Goal: Task Accomplishment & Management: Manage account settings

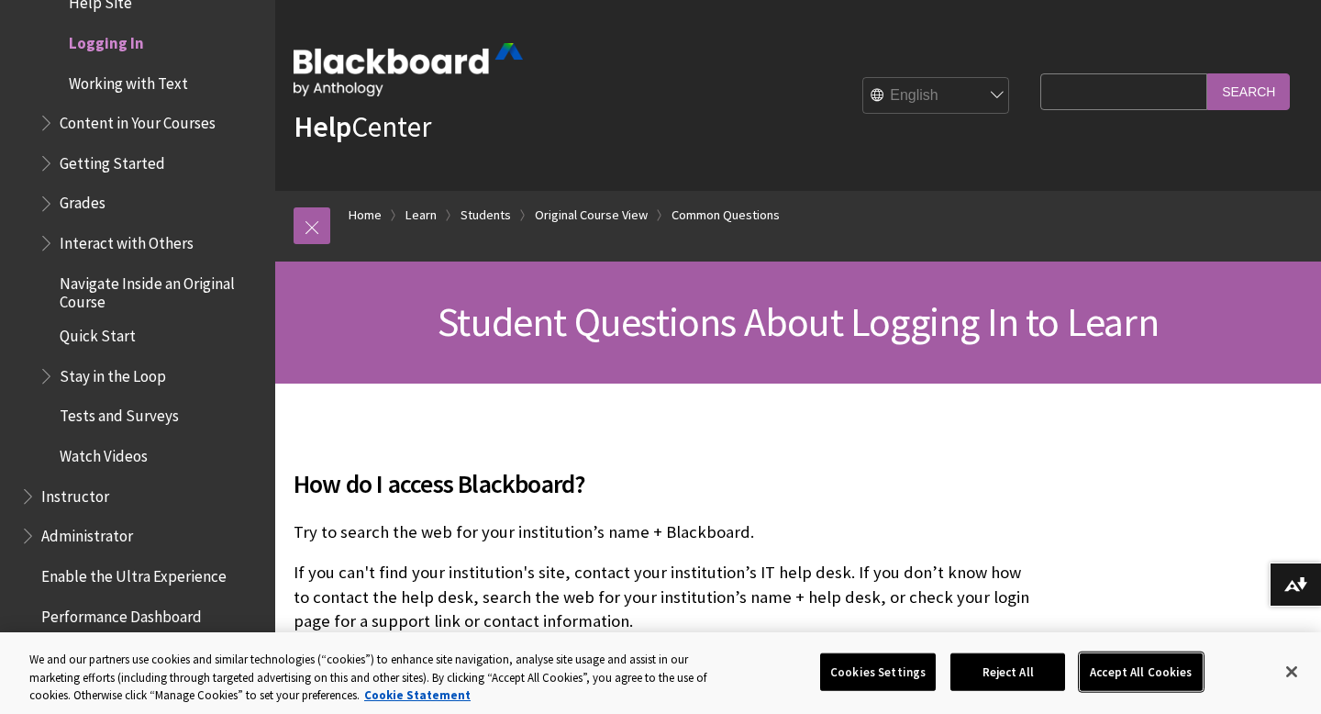
click at [1158, 668] on button "Accept All Cookies" at bounding box center [1141, 671] width 122 height 39
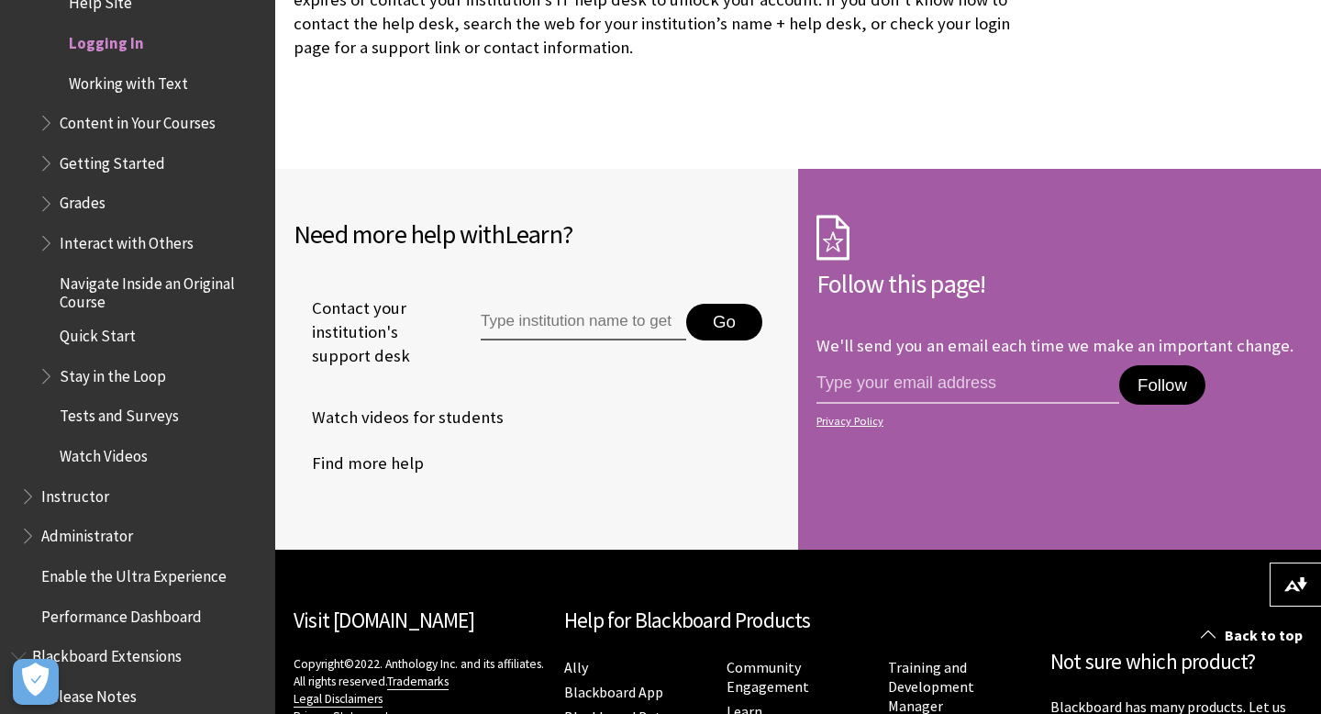
scroll to position [3366, 0]
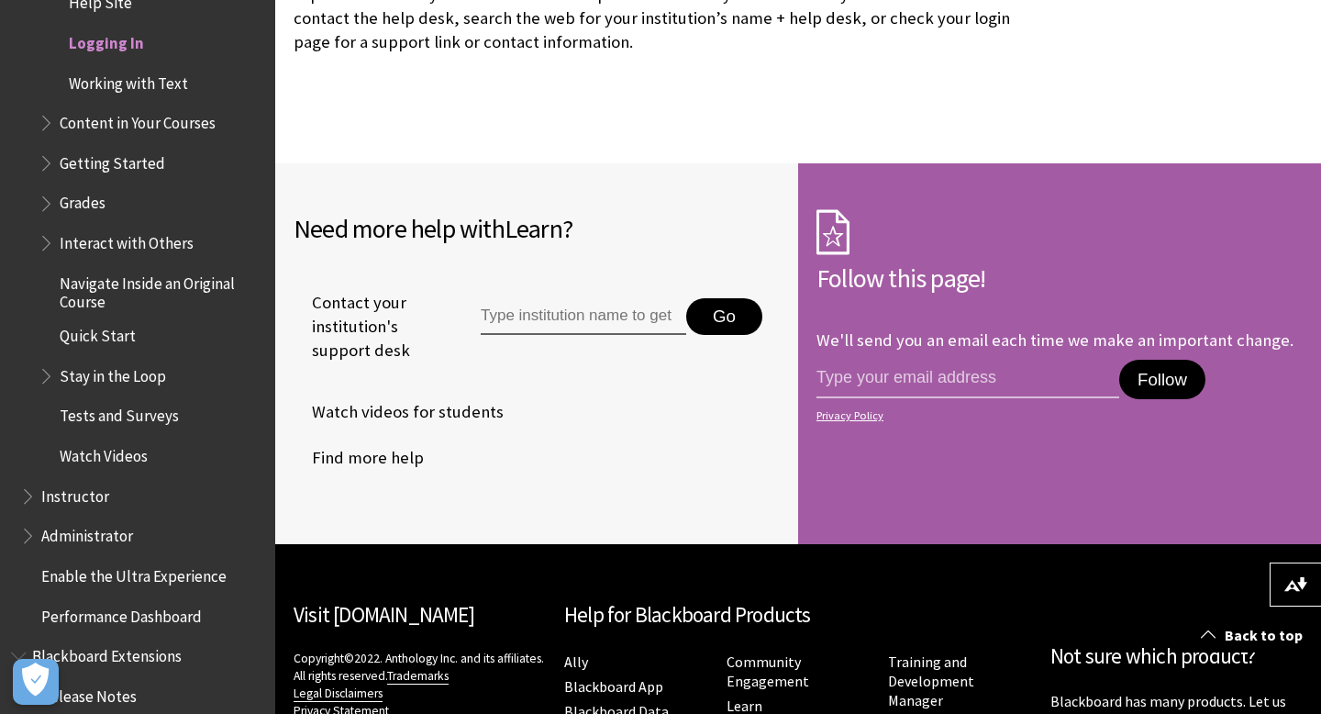
click at [534, 298] on input "Type institution name to get support" at bounding box center [583, 316] width 205 height 37
type input "humber"
click at [735, 298] on button "Go" at bounding box center [724, 316] width 76 height 37
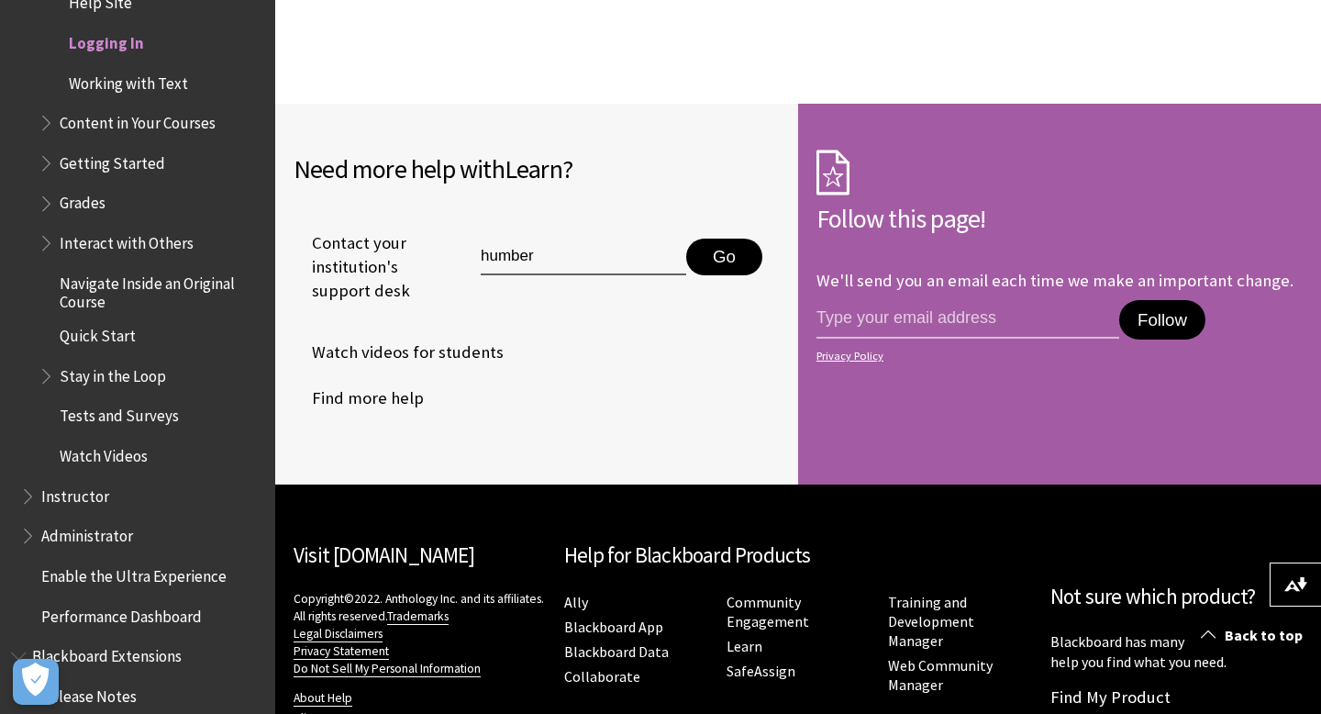
scroll to position [3506, 0]
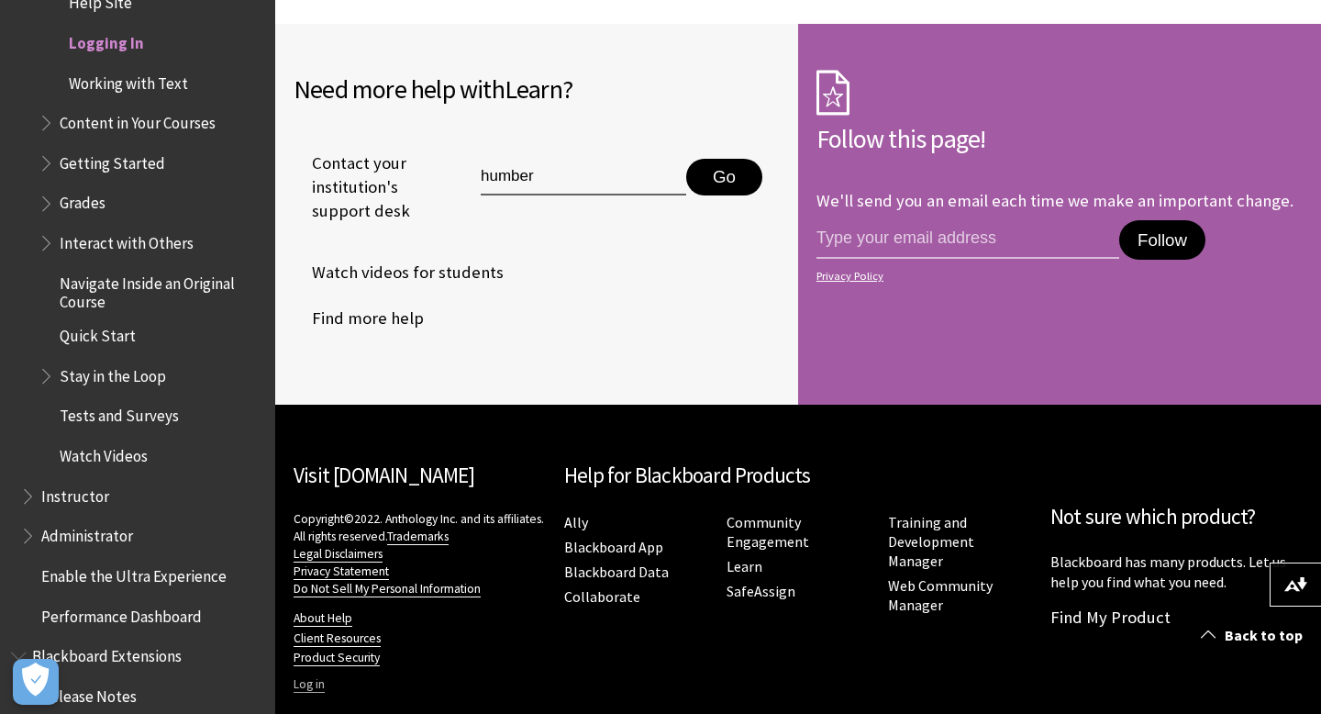
click at [305, 676] on link "Log in" at bounding box center [309, 684] width 31 height 17
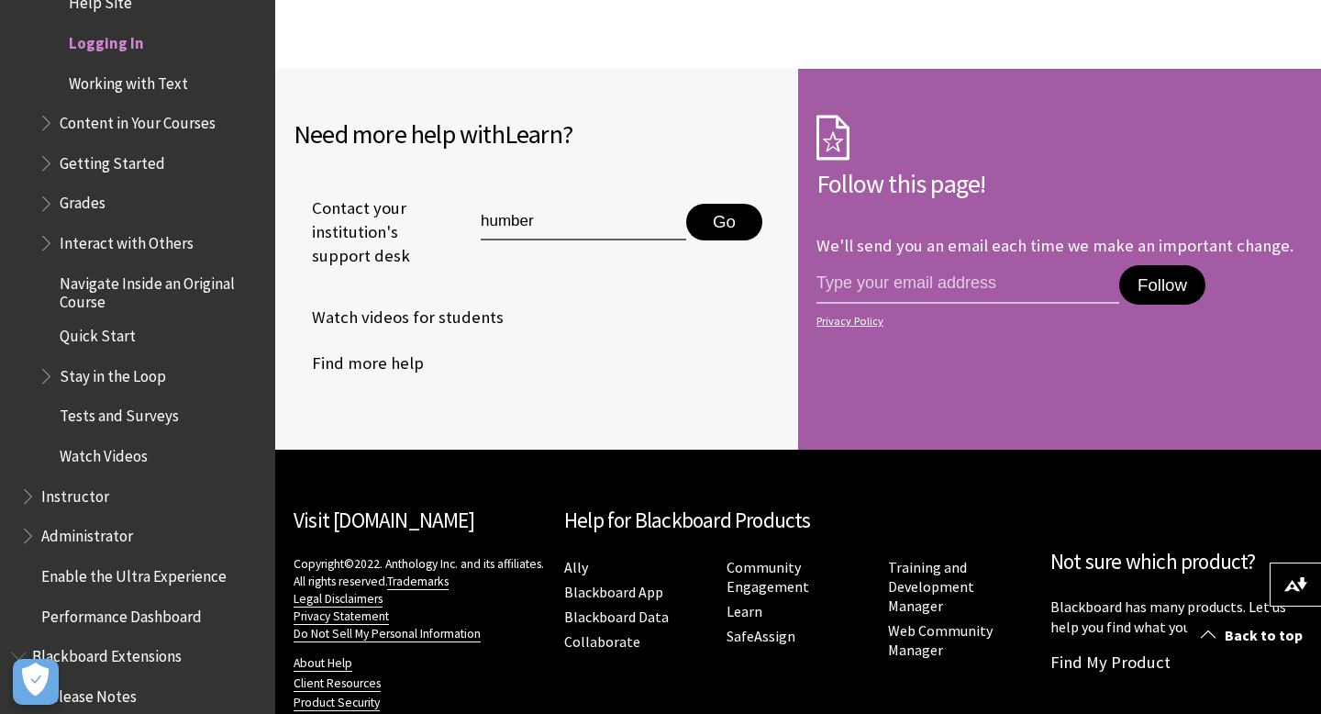
scroll to position [3462, 0]
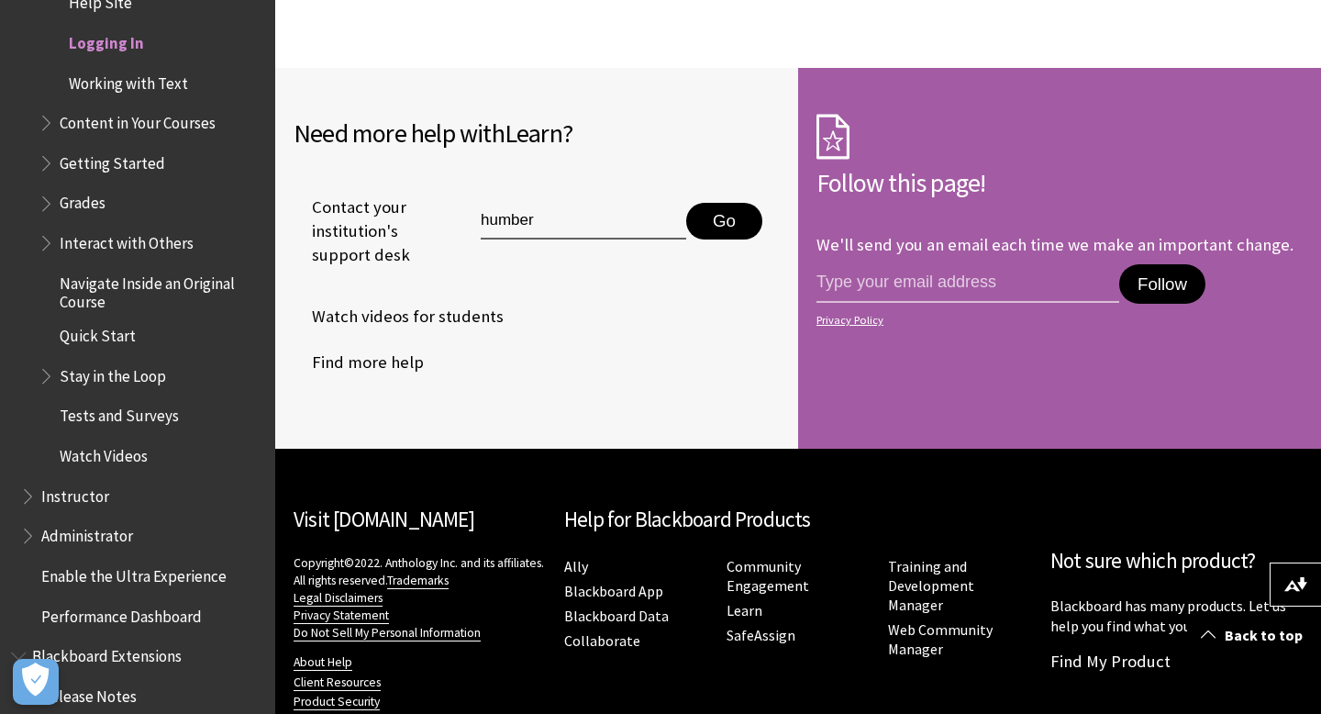
click at [740, 203] on button "Go" at bounding box center [724, 221] width 76 height 37
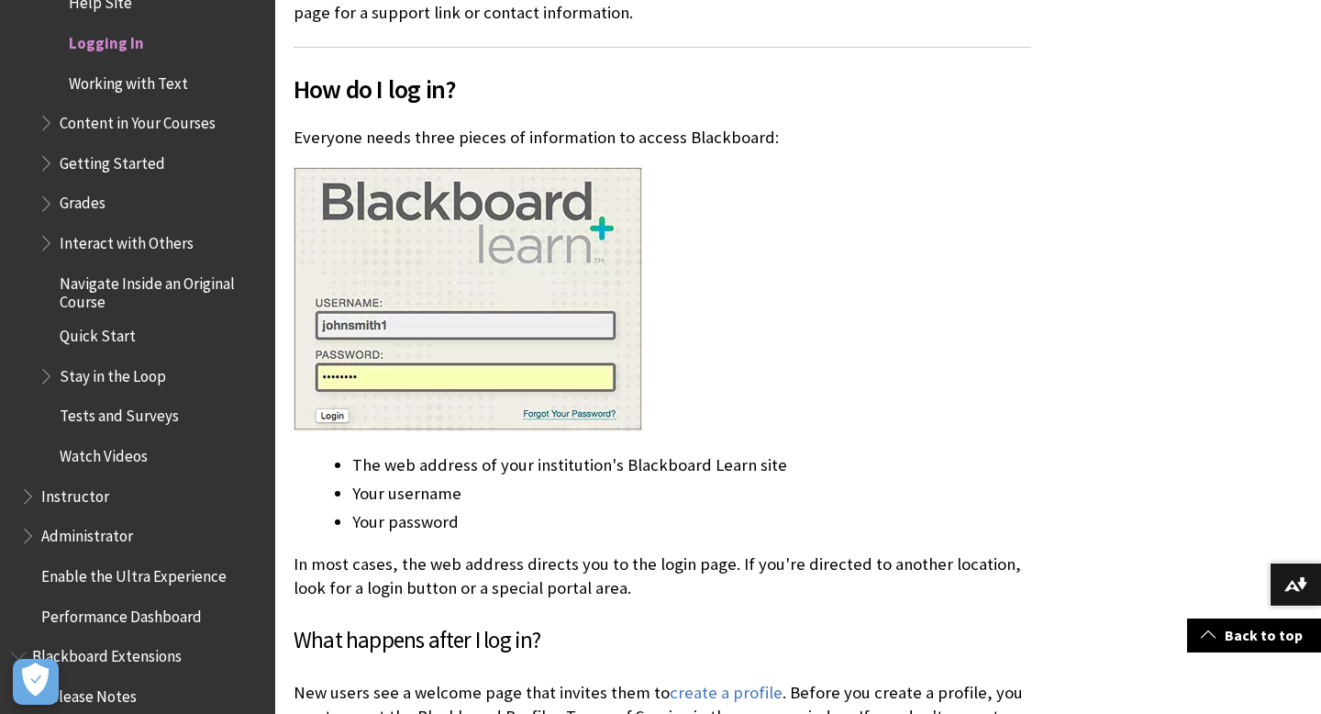
scroll to position [649, 0]
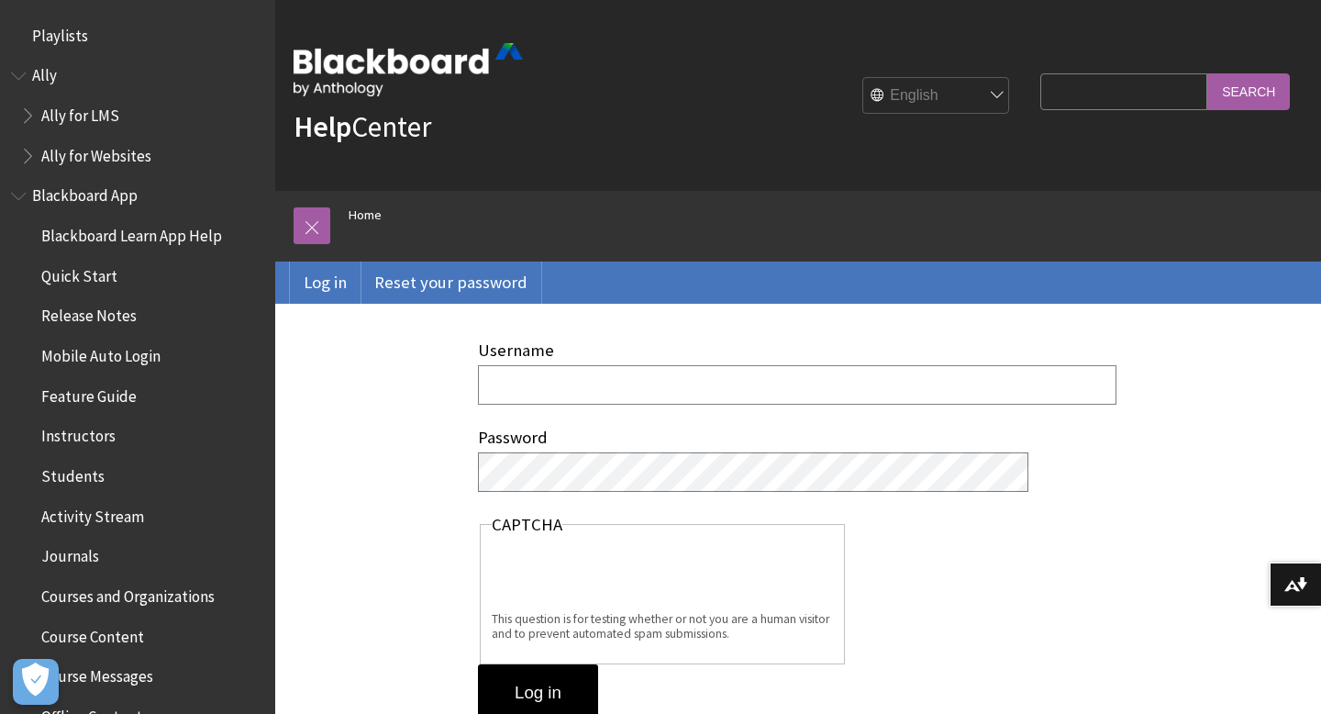
click at [495, 382] on input "Username" at bounding box center [797, 384] width 638 height 39
type input "[EMAIL_ADDRESS][DOMAIN_NAME]"
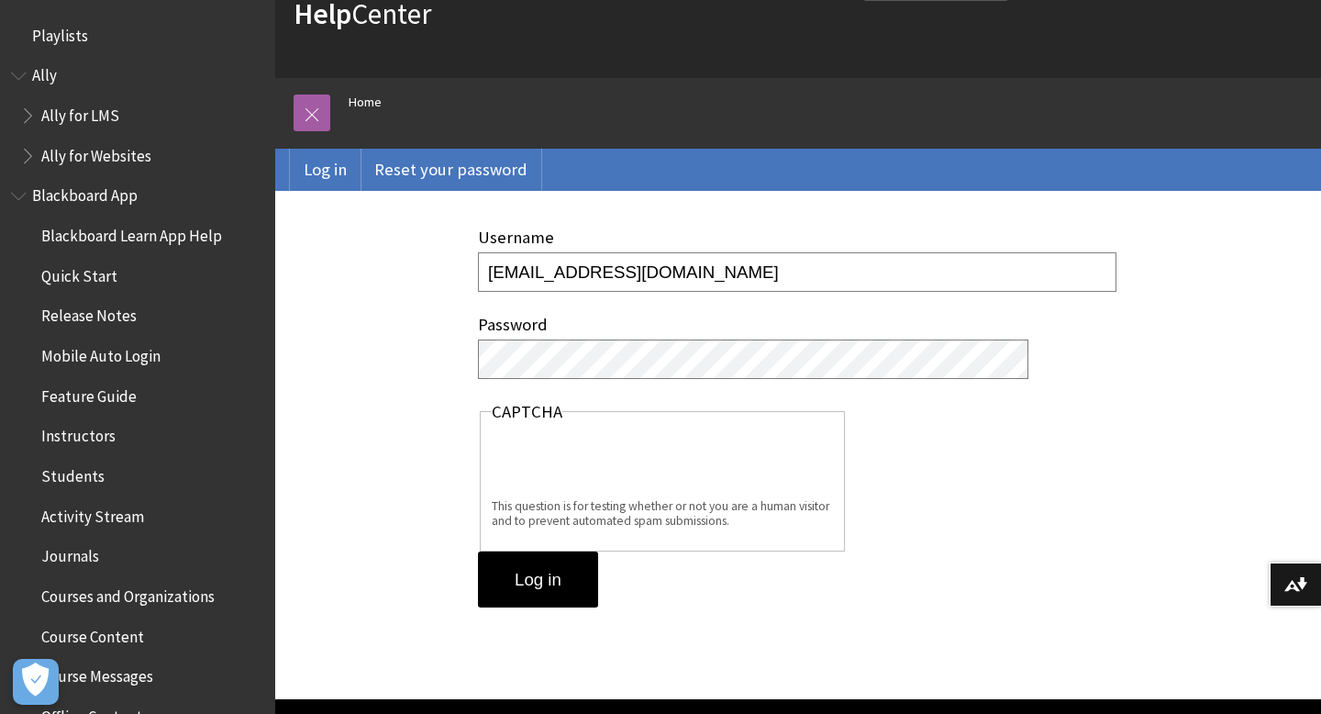
scroll to position [132, 0]
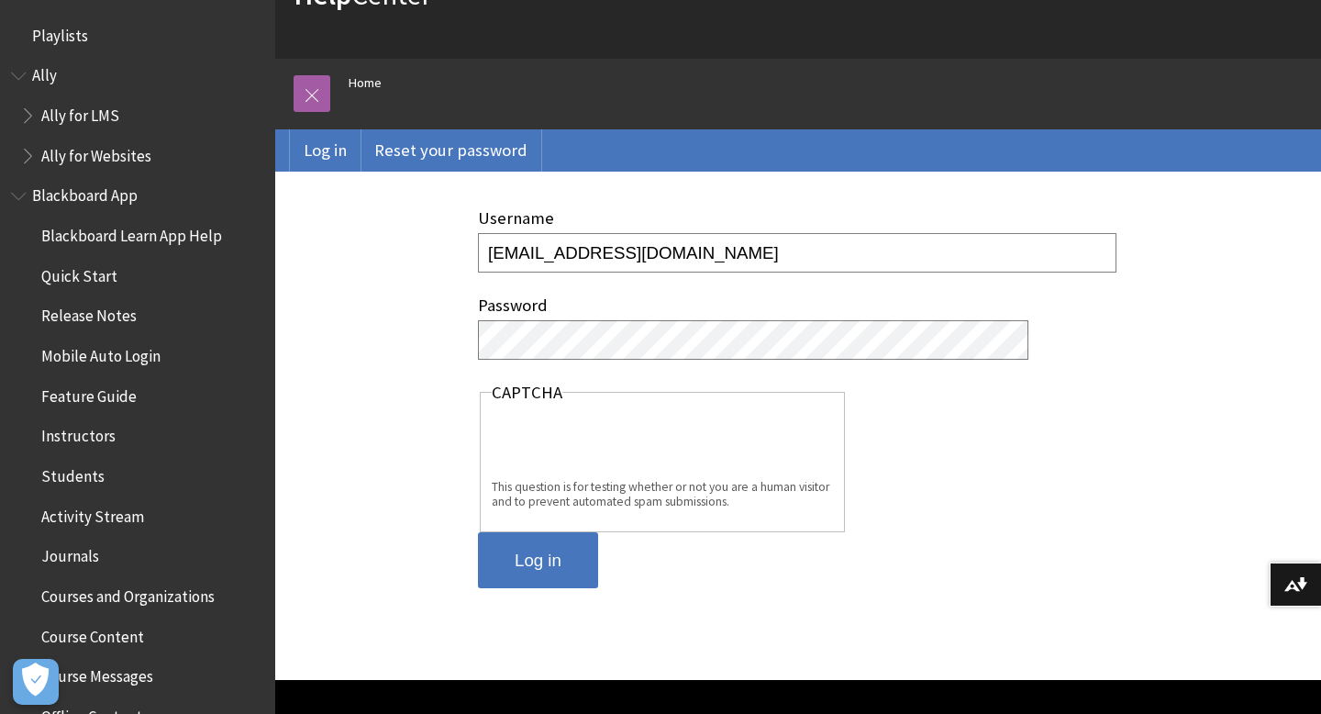
click at [529, 561] on input "Log in" at bounding box center [538, 560] width 120 height 57
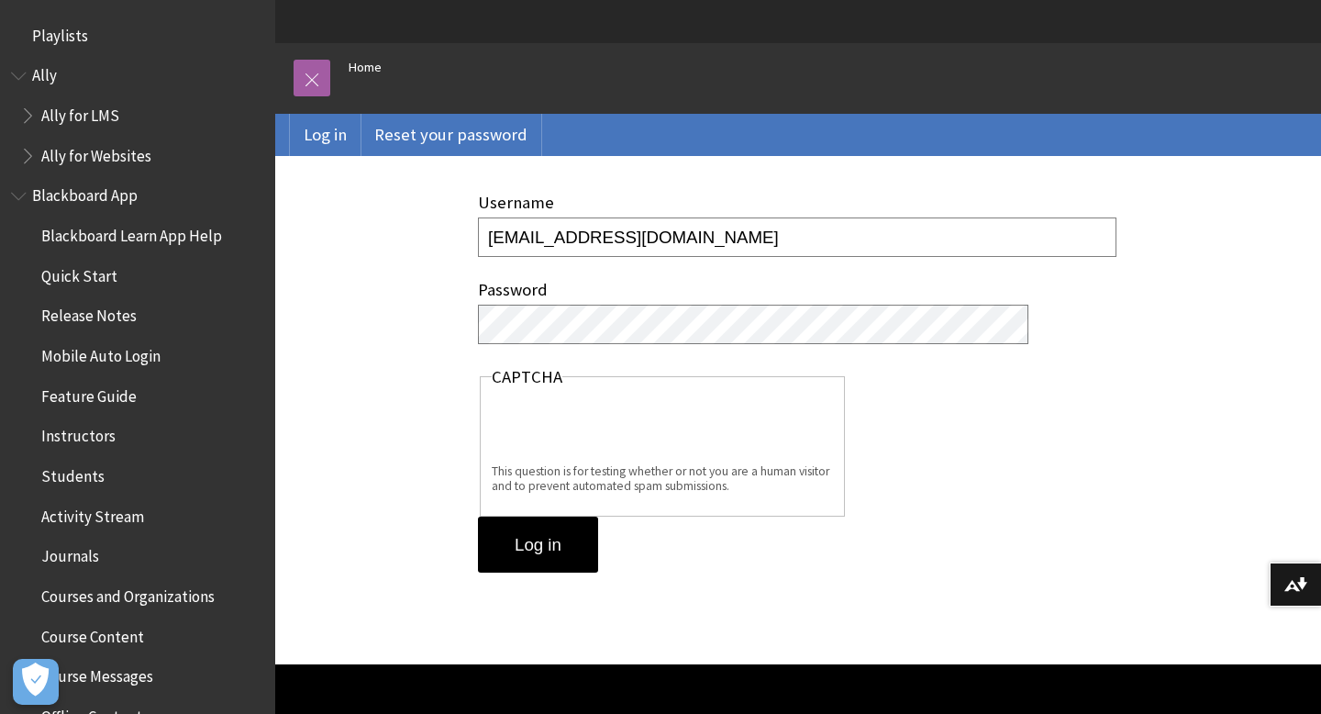
scroll to position [150, 0]
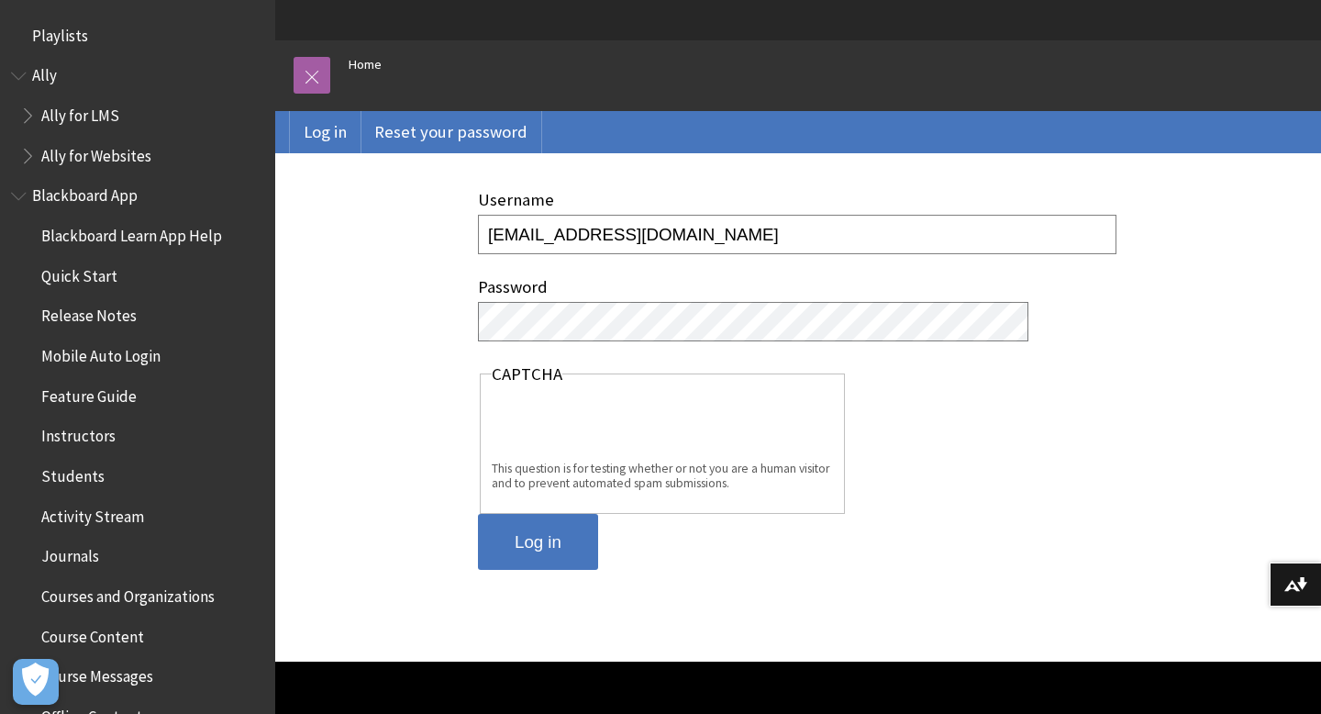
click at [550, 539] on input "Log in" at bounding box center [538, 542] width 120 height 57
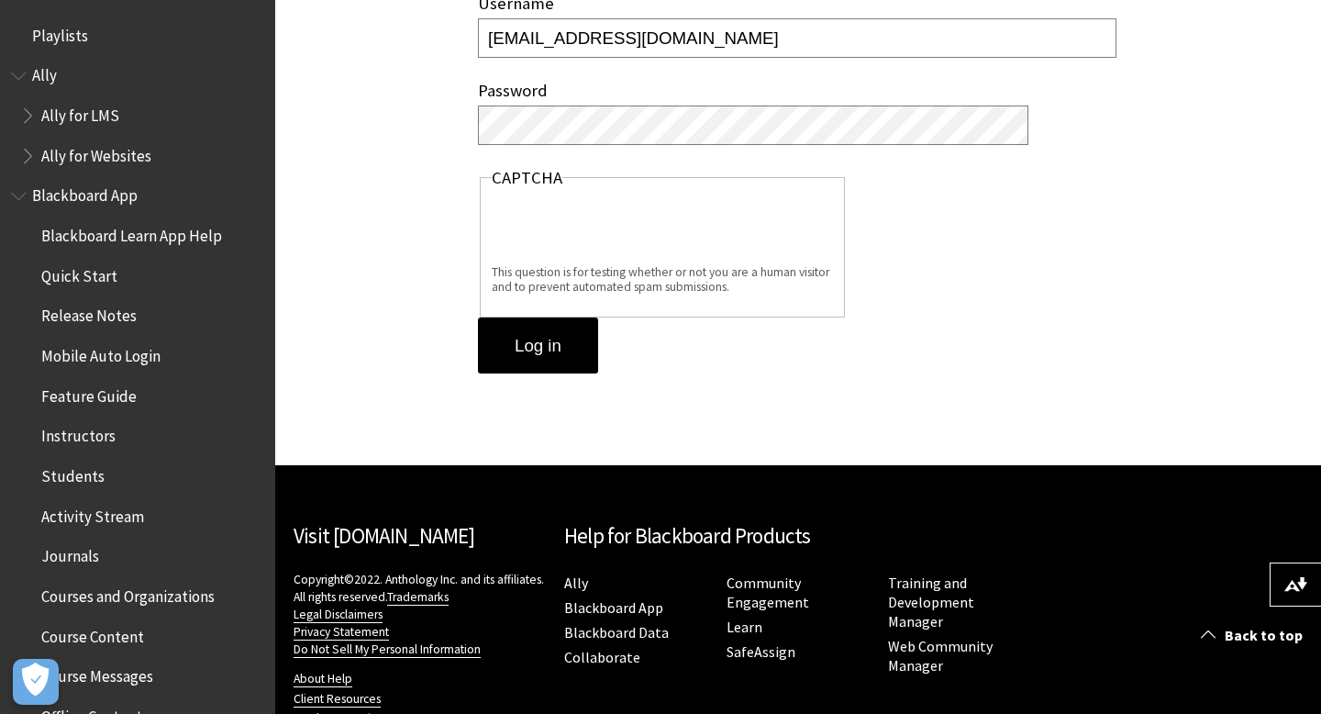
scroll to position [435, 0]
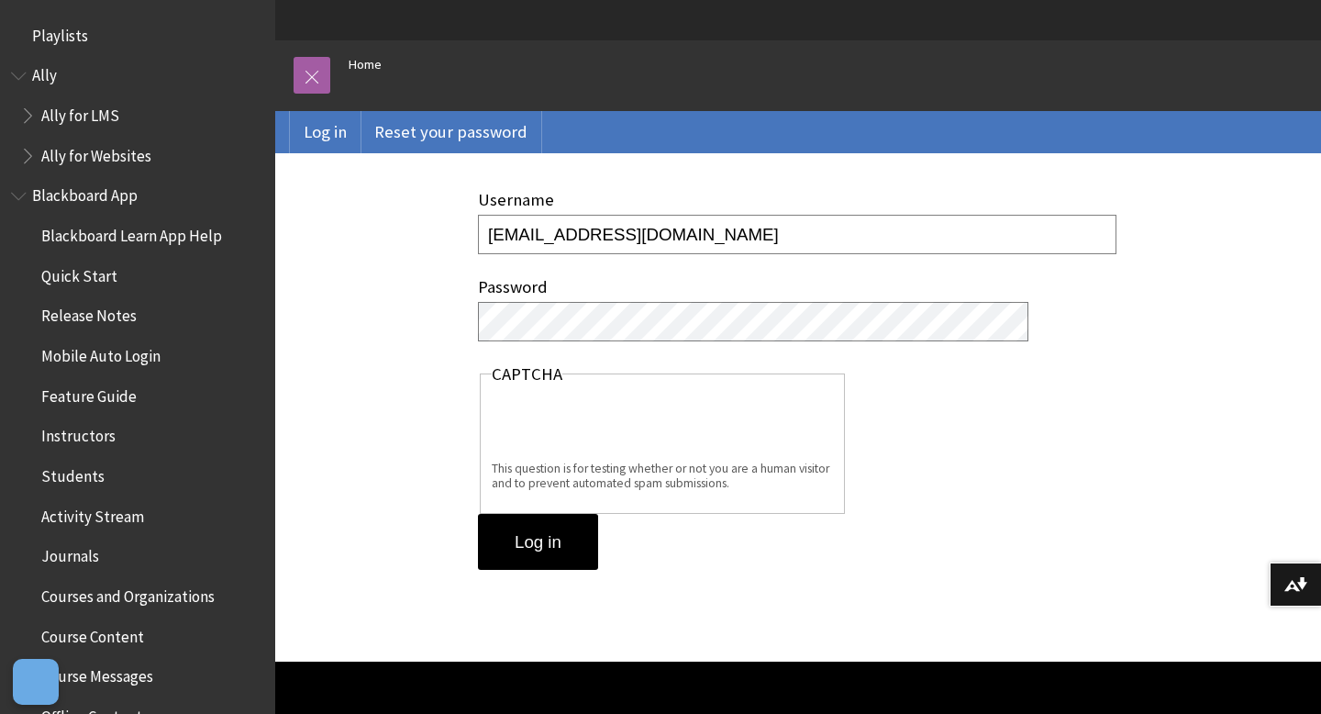
scroll to position [150, 0]
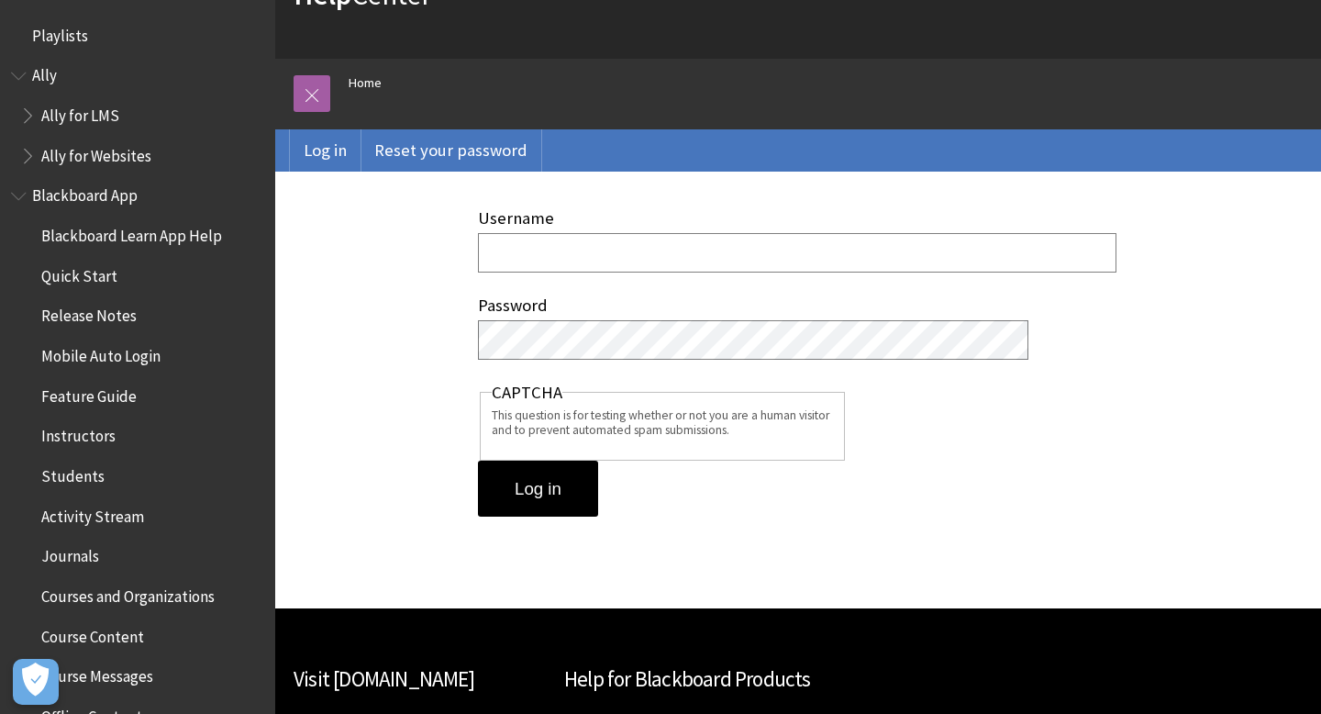
scroll to position [132, 0]
